Goal: Transaction & Acquisition: Subscribe to service/newsletter

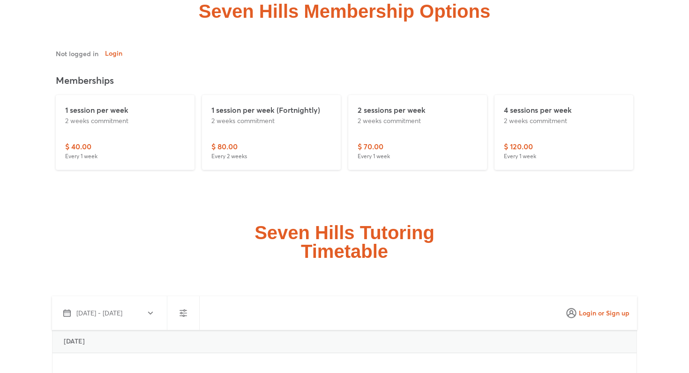
scroll to position [2609, 0]
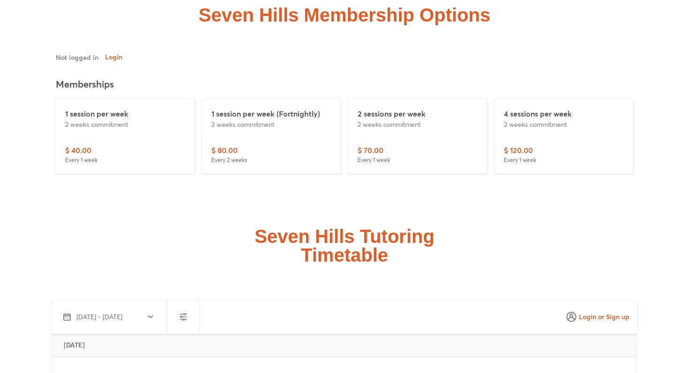
click at [92, 124] on div "1 session per week 2 weeks commitment" at bounding box center [125, 126] width 120 height 37
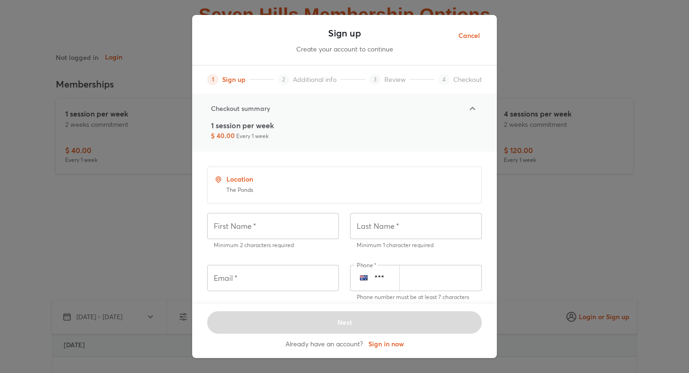
drag, startPoint x: 207, startPoint y: 127, endPoint x: 284, endPoint y: 125, distance: 77.3
click at [285, 126] on div "1 session per week $ 40.00 Every 1 week" at bounding box center [344, 134] width 282 height 28
click at [284, 125] on div "1 session per week $ 40.00 Every 1 week" at bounding box center [344, 130] width 267 height 21
click at [474, 112] on icon at bounding box center [472, 108] width 11 height 11
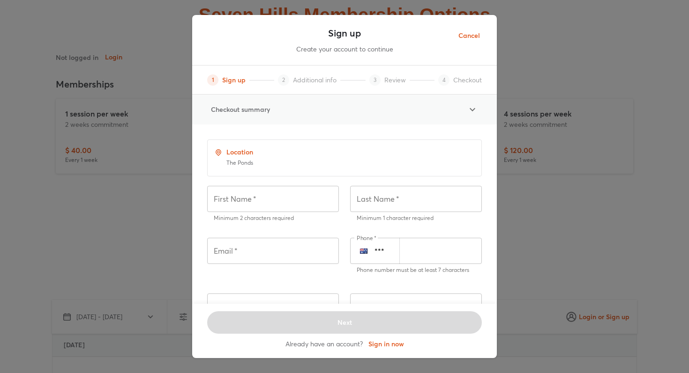
scroll to position [95, 0]
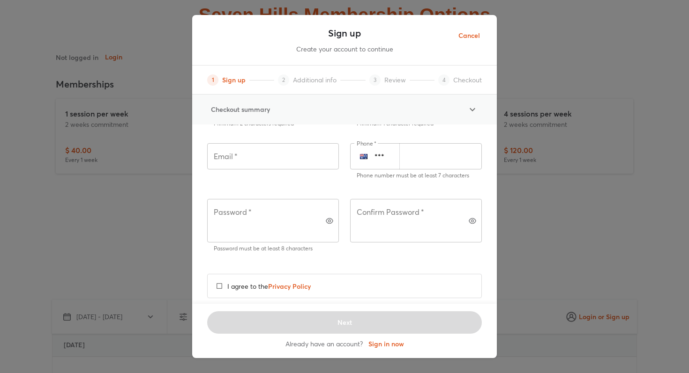
click at [471, 34] on span "Cancel" at bounding box center [469, 36] width 22 height 12
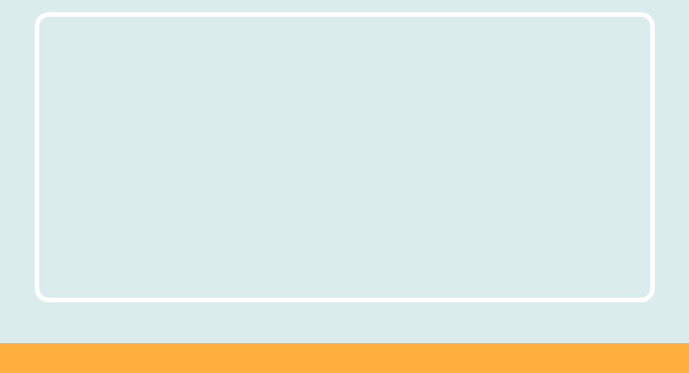
scroll to position [3829, 0]
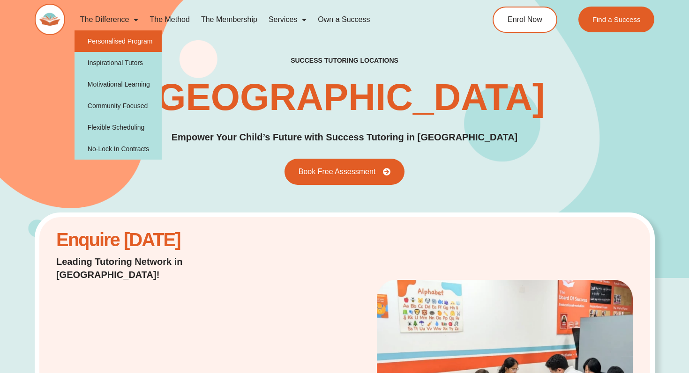
click at [134, 41] on link "Personalised Program" at bounding box center [118, 41] width 88 height 22
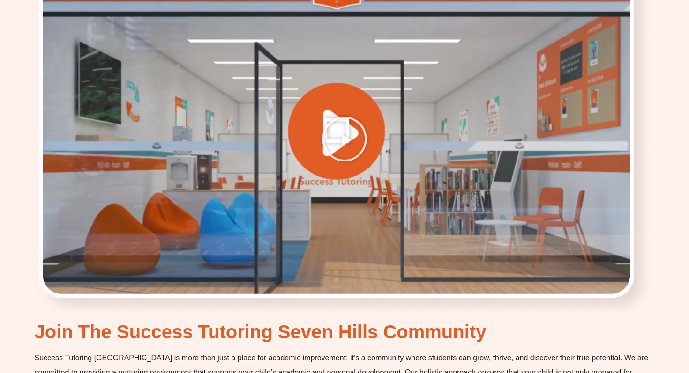
scroll to position [1488, 0]
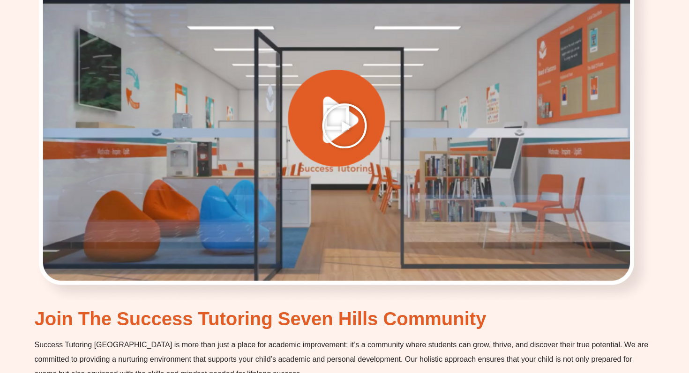
click at [349, 115] on icon "Play Video" at bounding box center [344, 126] width 47 height 47
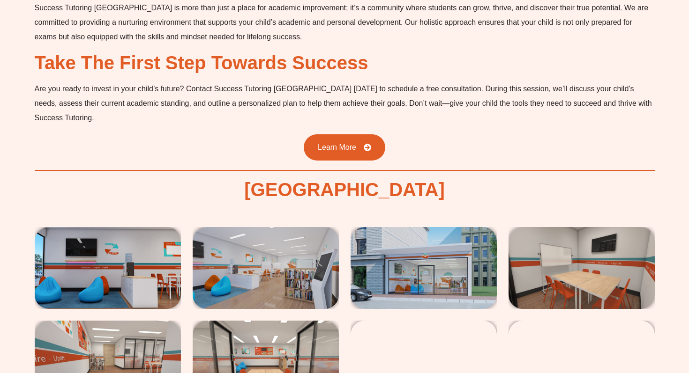
scroll to position [1878, 0]
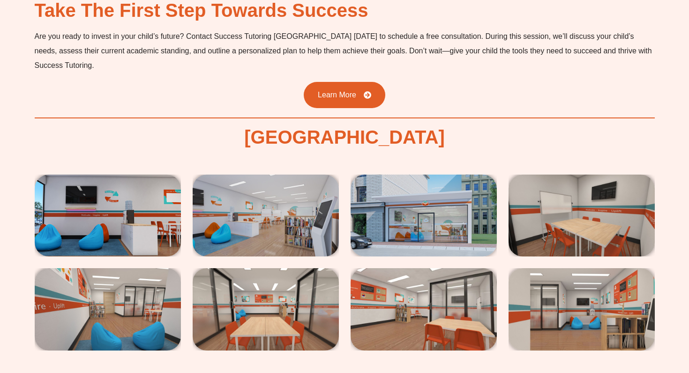
click at [156, 211] on img at bounding box center [108, 216] width 146 height 82
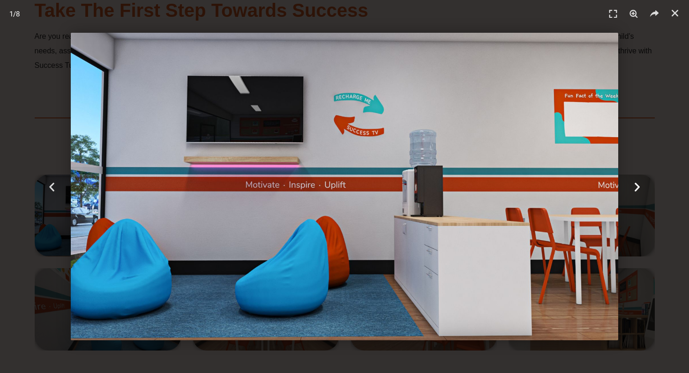
click at [646, 191] on div "Next" at bounding box center [638, 186] width 104 height 373
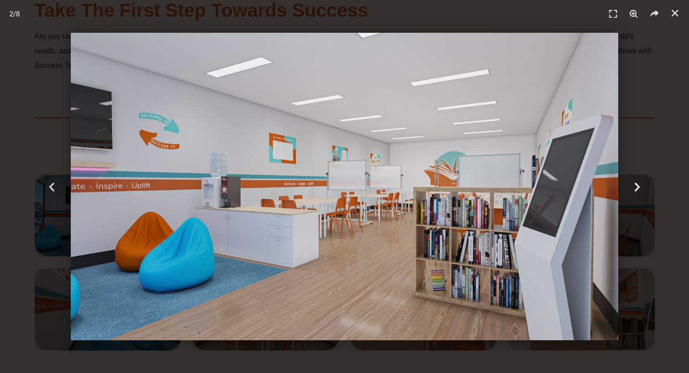
click at [642, 188] on icon "Next slide" at bounding box center [637, 187] width 12 height 12
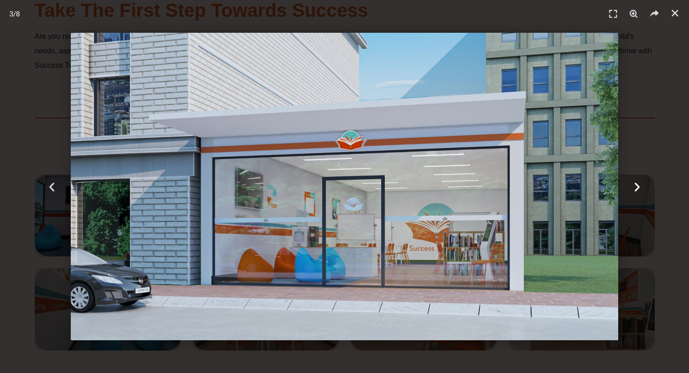
click at [642, 189] on icon "Next slide" at bounding box center [637, 187] width 12 height 12
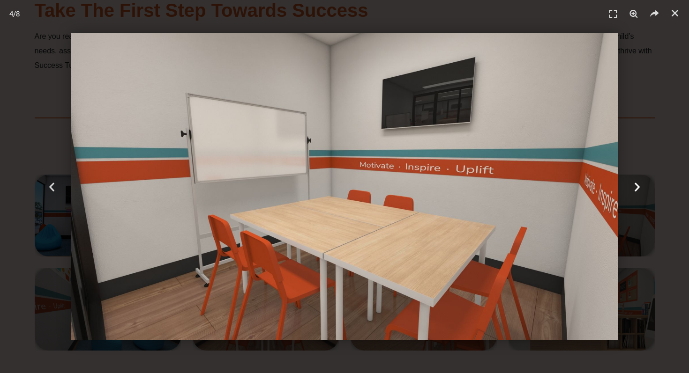
click at [642, 190] on icon "Next slide" at bounding box center [637, 187] width 12 height 12
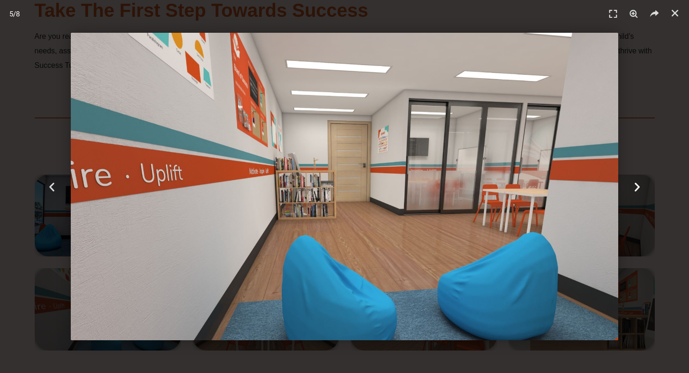
click at [642, 190] on icon "Next slide" at bounding box center [637, 187] width 12 height 12
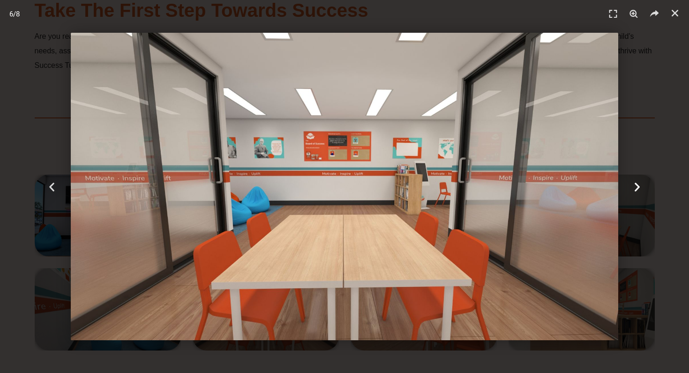
click at [642, 191] on icon "Next slide" at bounding box center [637, 187] width 12 height 12
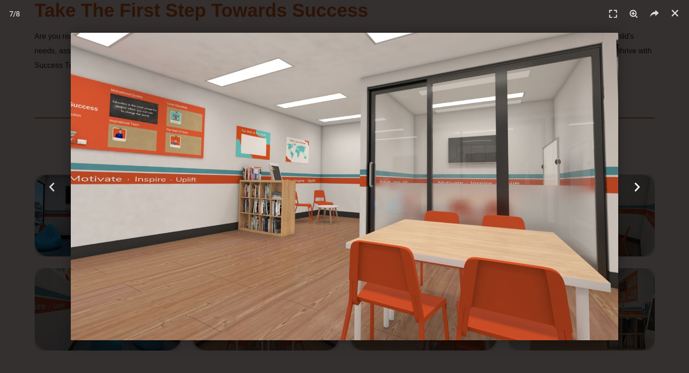
click at [642, 189] on icon "Next slide" at bounding box center [637, 187] width 12 height 12
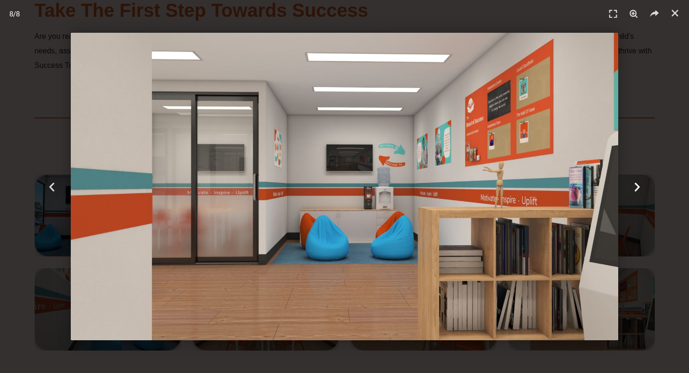
click at [642, 189] on icon "Next slide" at bounding box center [637, 187] width 12 height 12
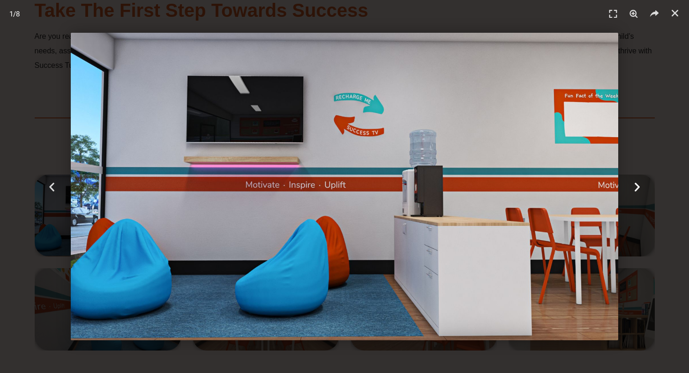
click at [642, 189] on icon "Next slide" at bounding box center [637, 187] width 12 height 12
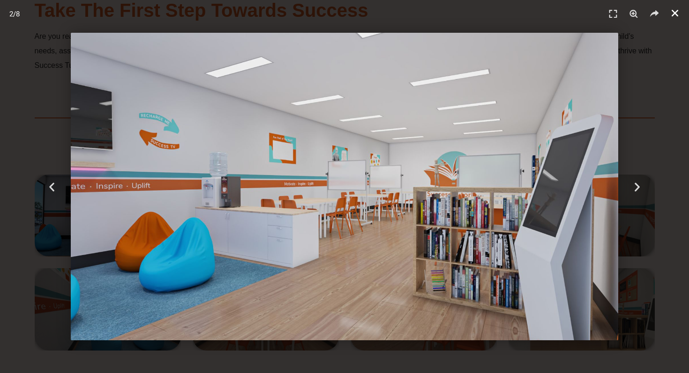
click at [676, 19] on link "Close (Esc)" at bounding box center [675, 13] width 14 height 14
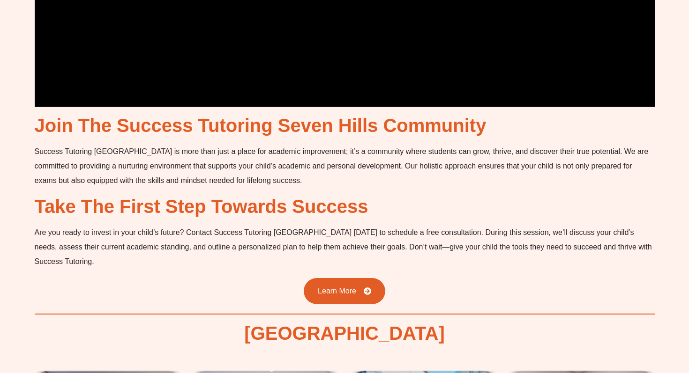
scroll to position [1672, 0]
